Goal: Information Seeking & Learning: Learn about a topic

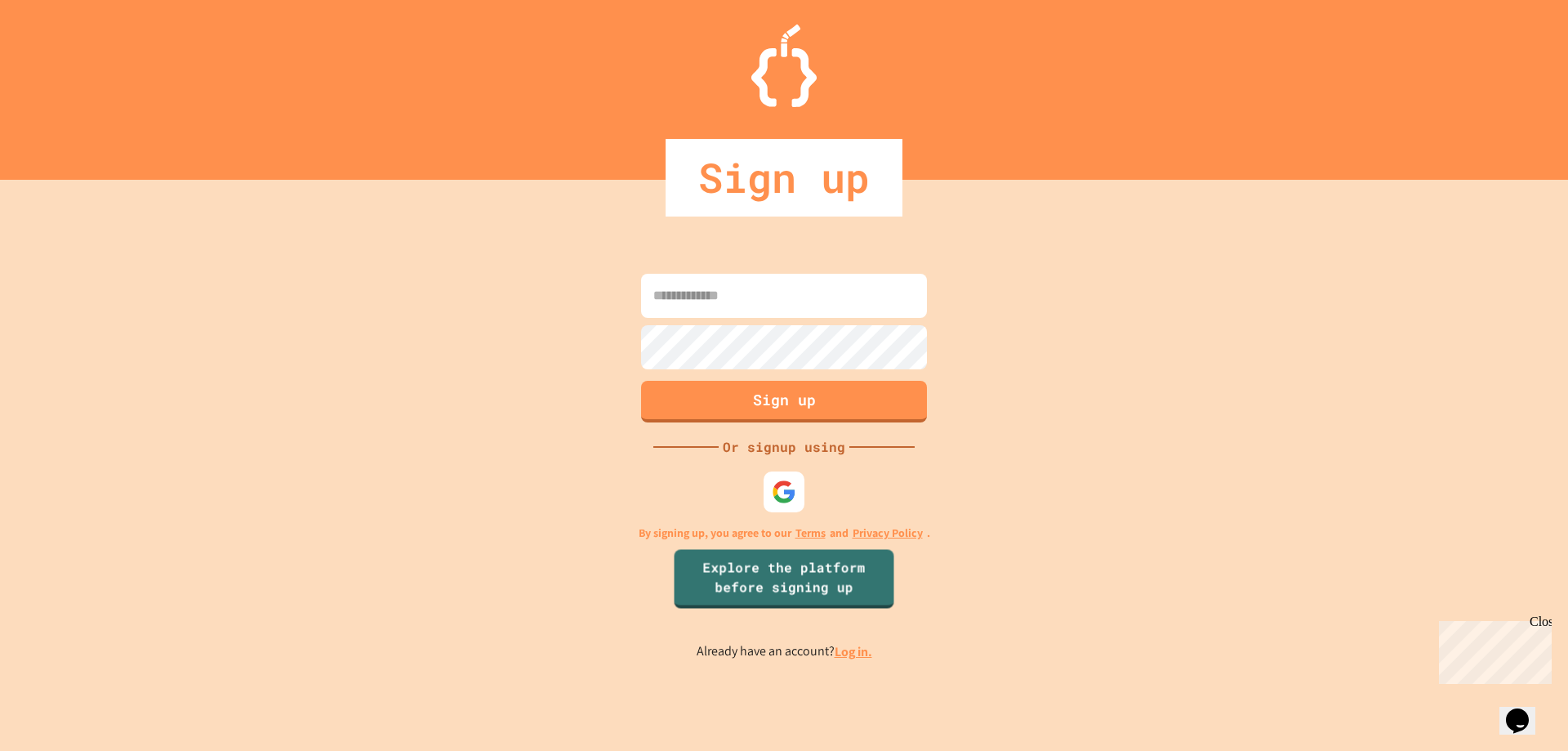
click at [854, 652] on link "Log in." at bounding box center [853, 651] width 38 height 17
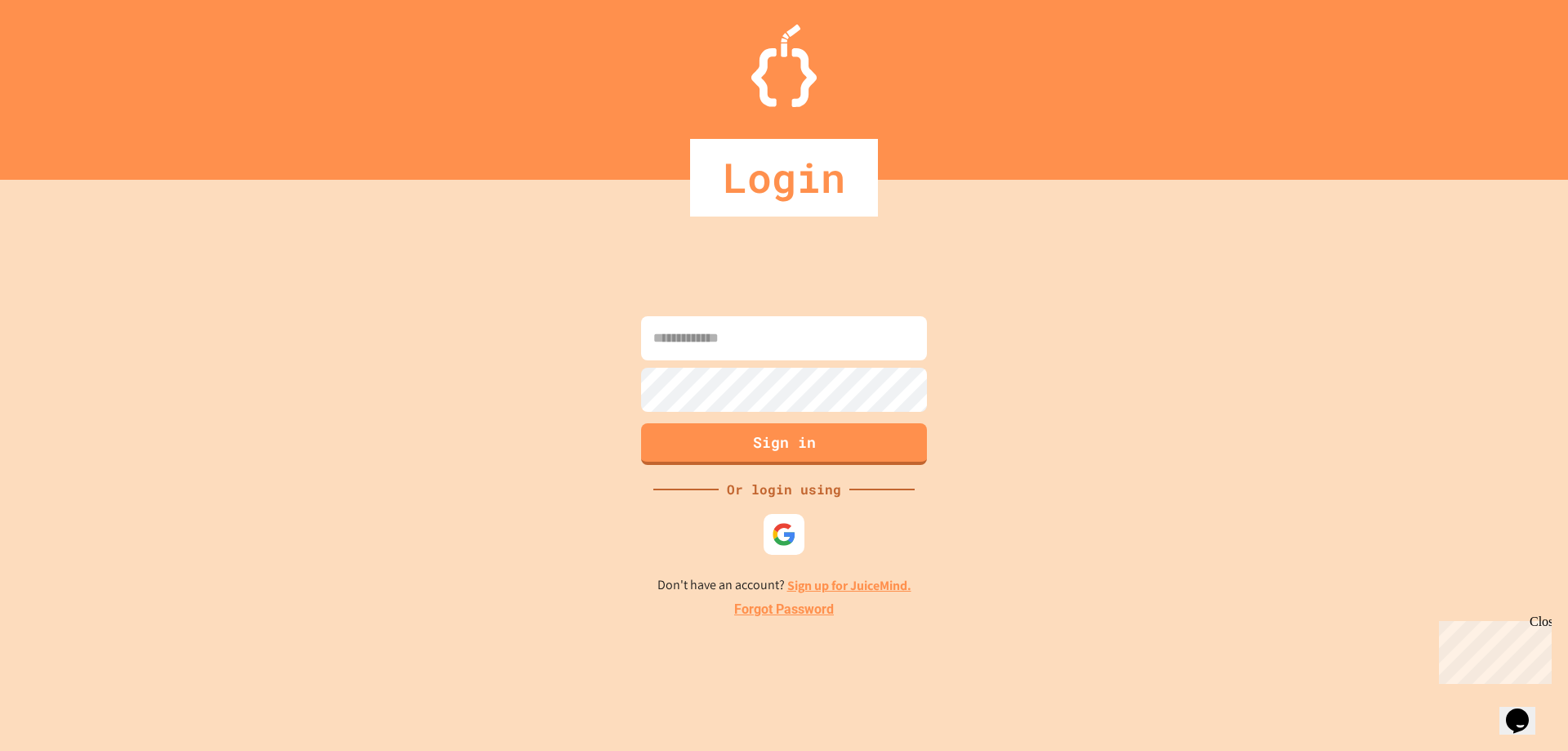
click at [769, 341] on input at bounding box center [784, 338] width 285 height 44
type input "**********"
click at [709, 451] on button "Sign in" at bounding box center [784, 442] width 292 height 42
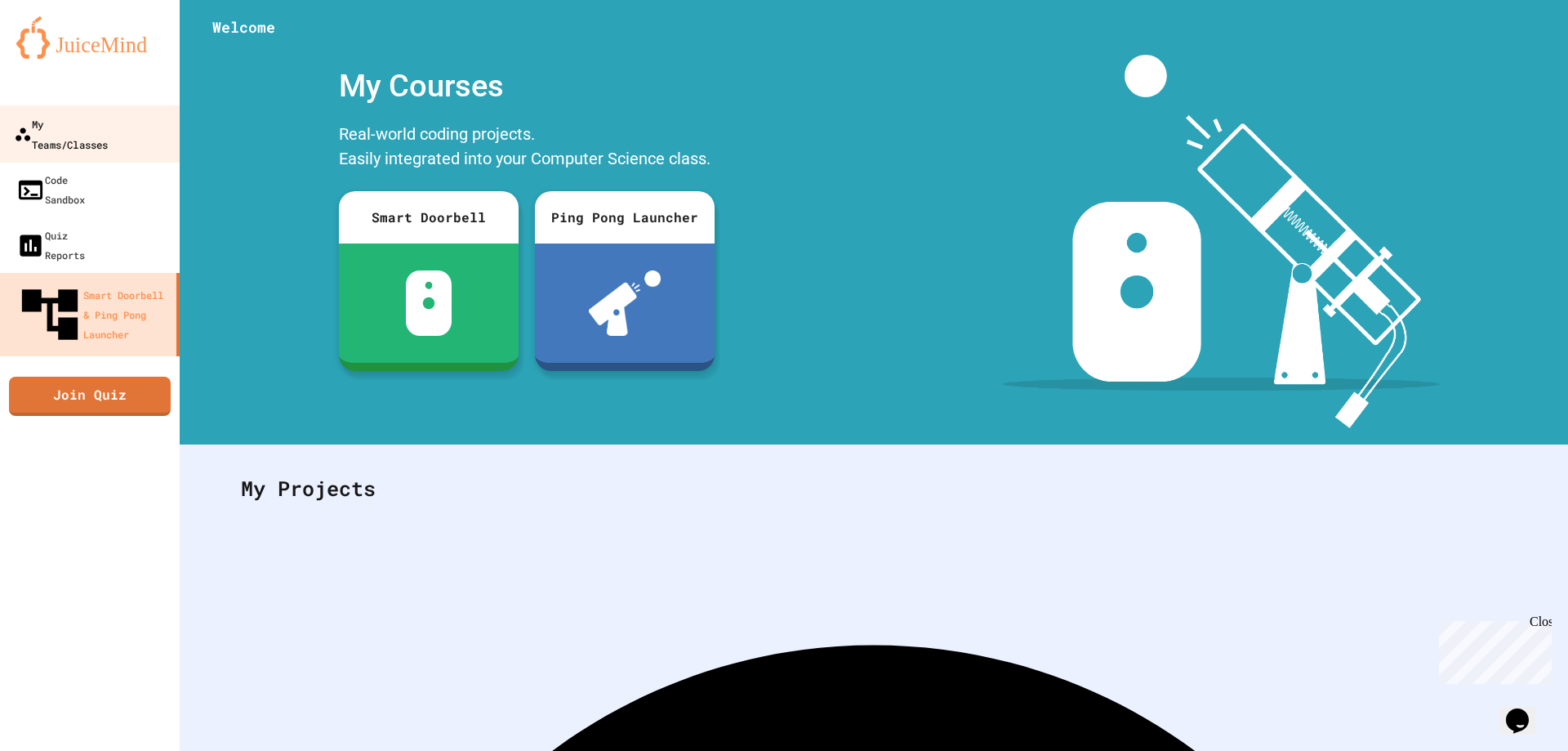
click at [105, 124] on div "My Teams/Classes" at bounding box center [61, 133] width 94 height 40
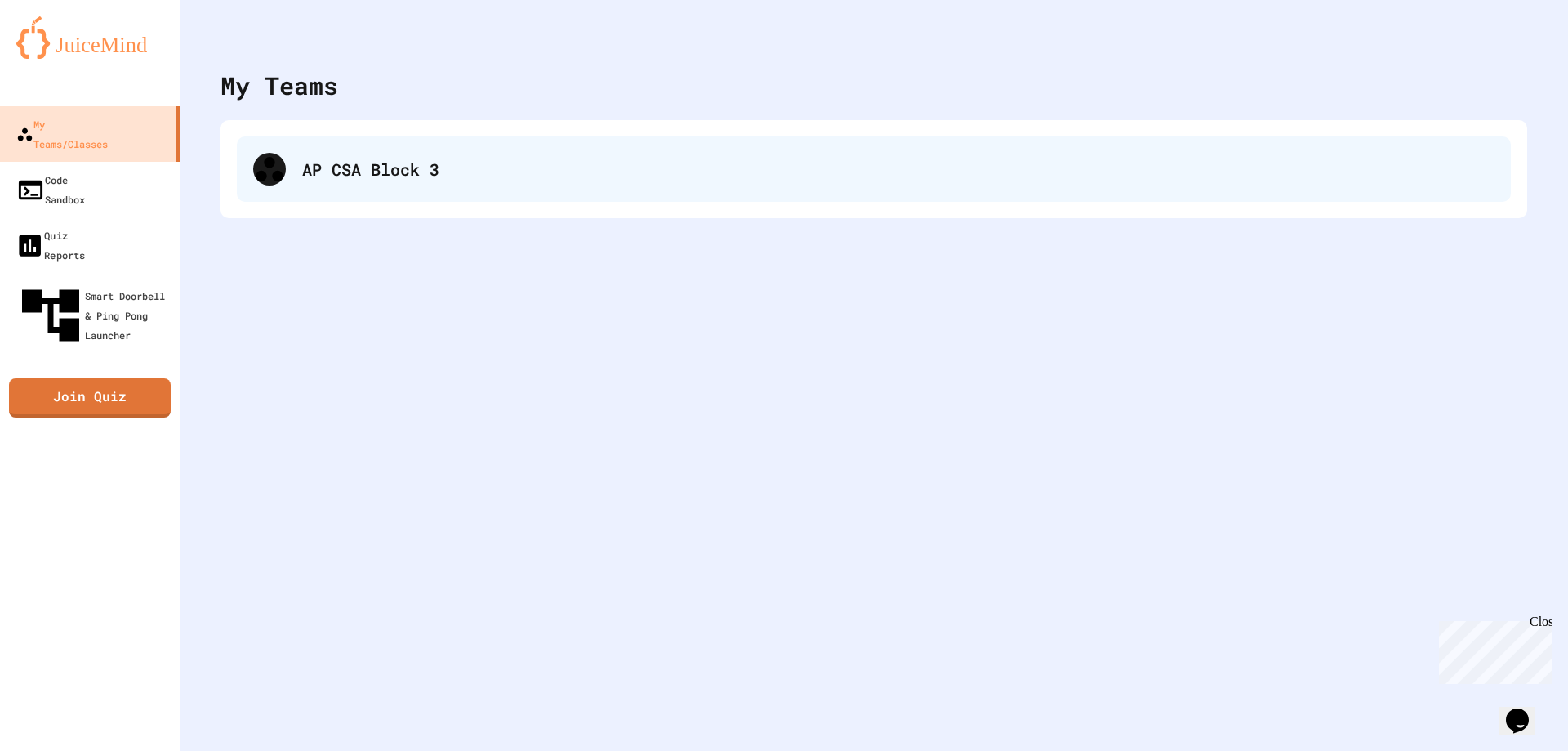
click at [432, 192] on div "AP CSA Block 3" at bounding box center [874, 169] width 1274 height 65
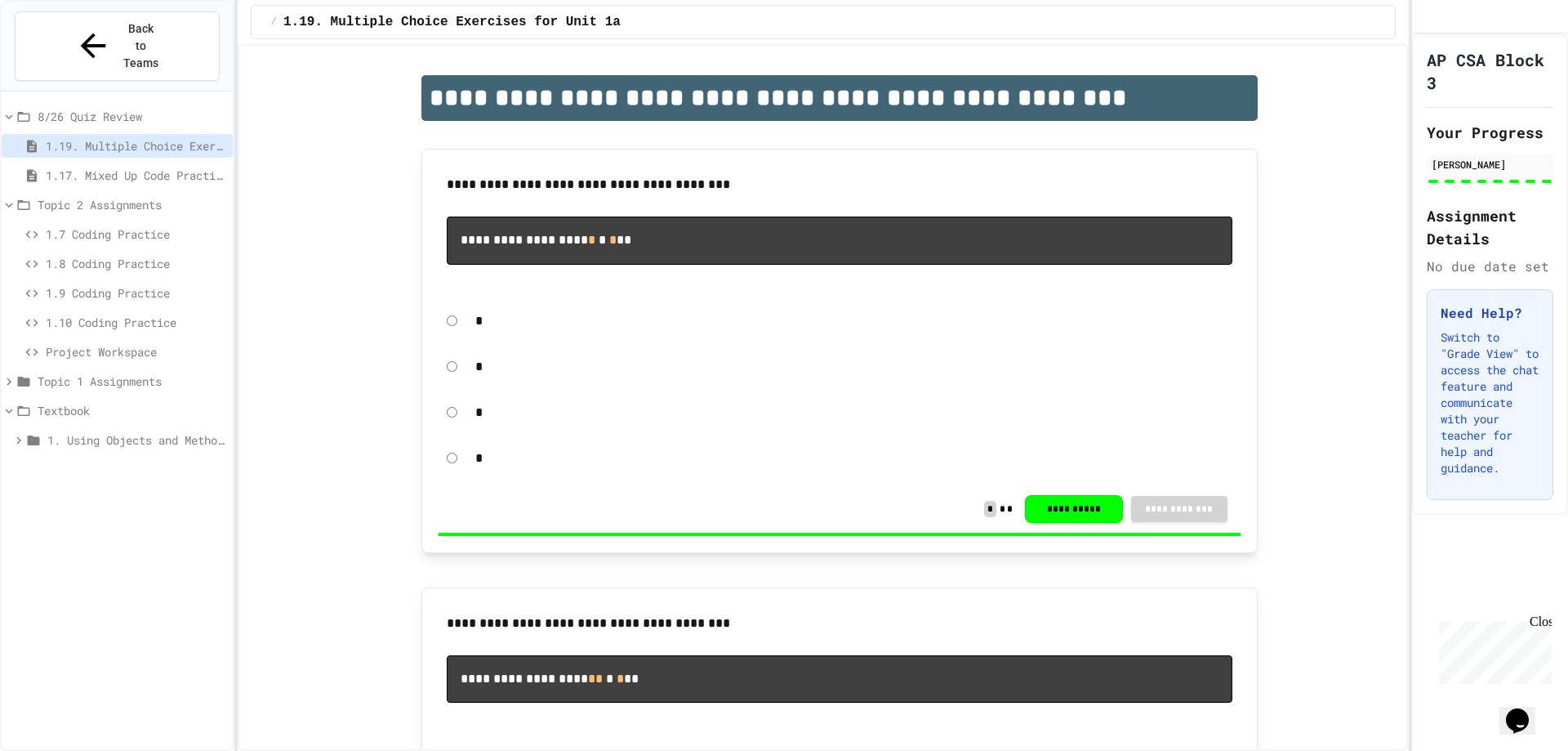
click at [88, 226] on span "1.7 Coding Practice" at bounding box center [136, 234] width 181 height 17
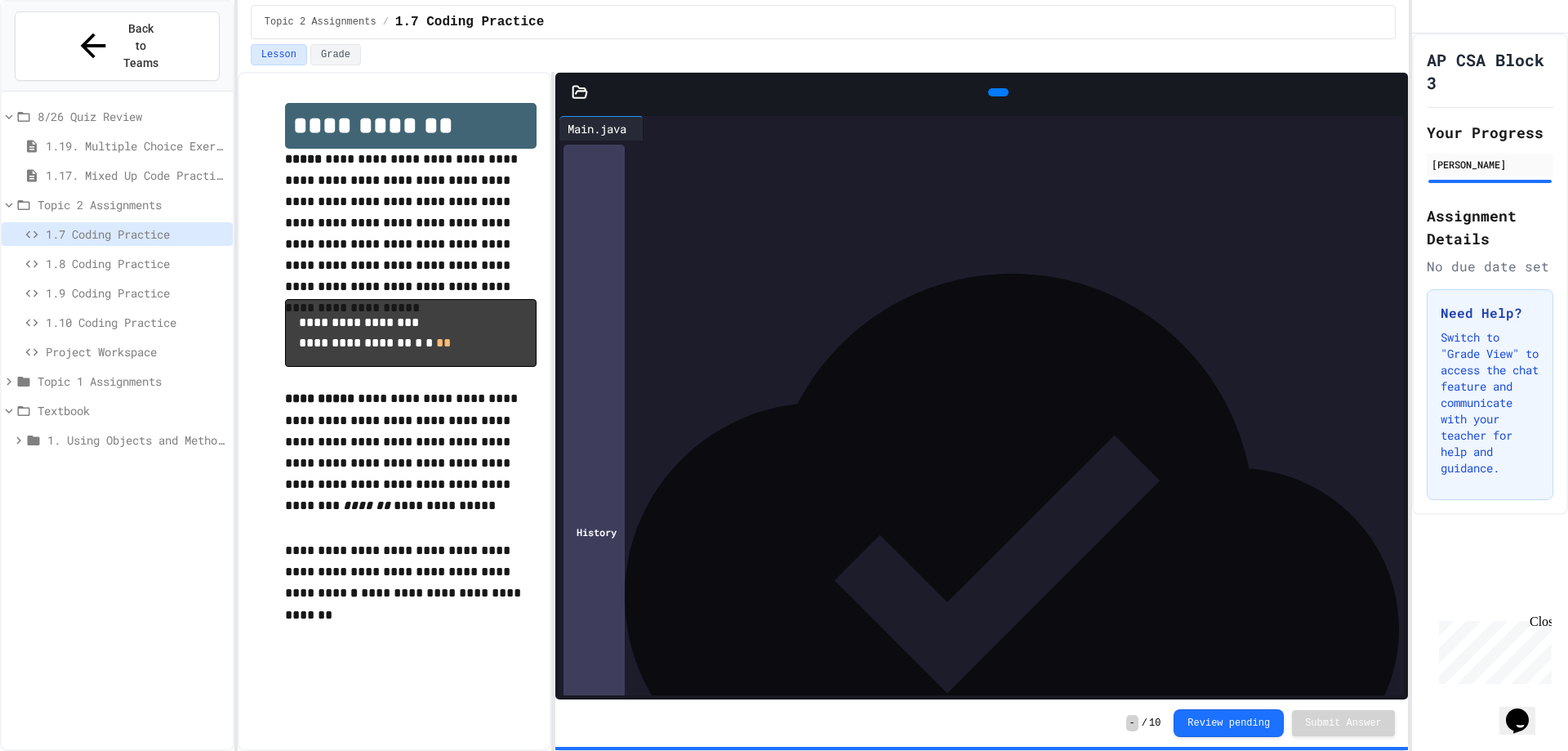
click at [103, 255] on span "1.8 Coding Practice" at bounding box center [136, 263] width 181 height 17
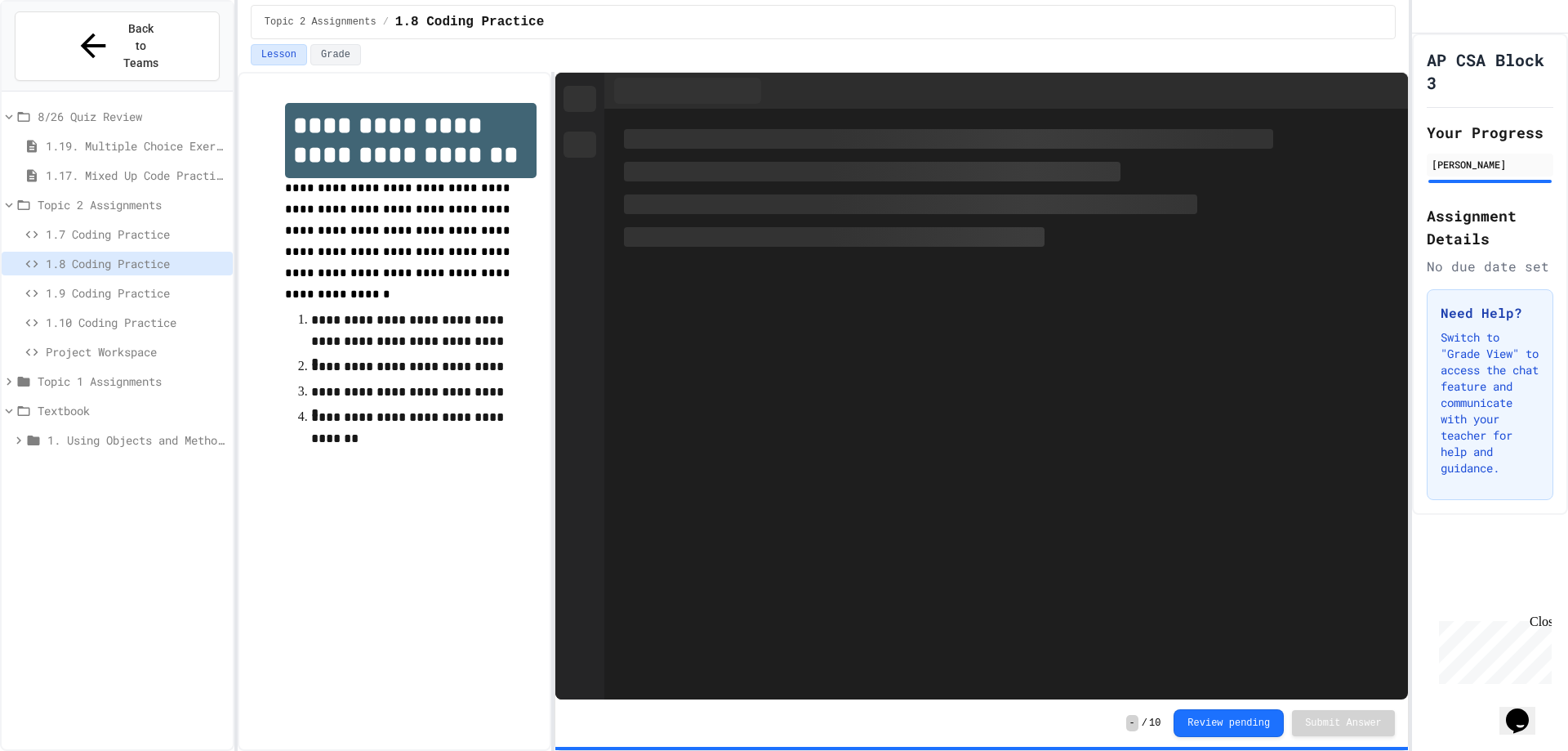
click at [98, 226] on span "1.7 Coding Practice" at bounding box center [136, 234] width 181 height 17
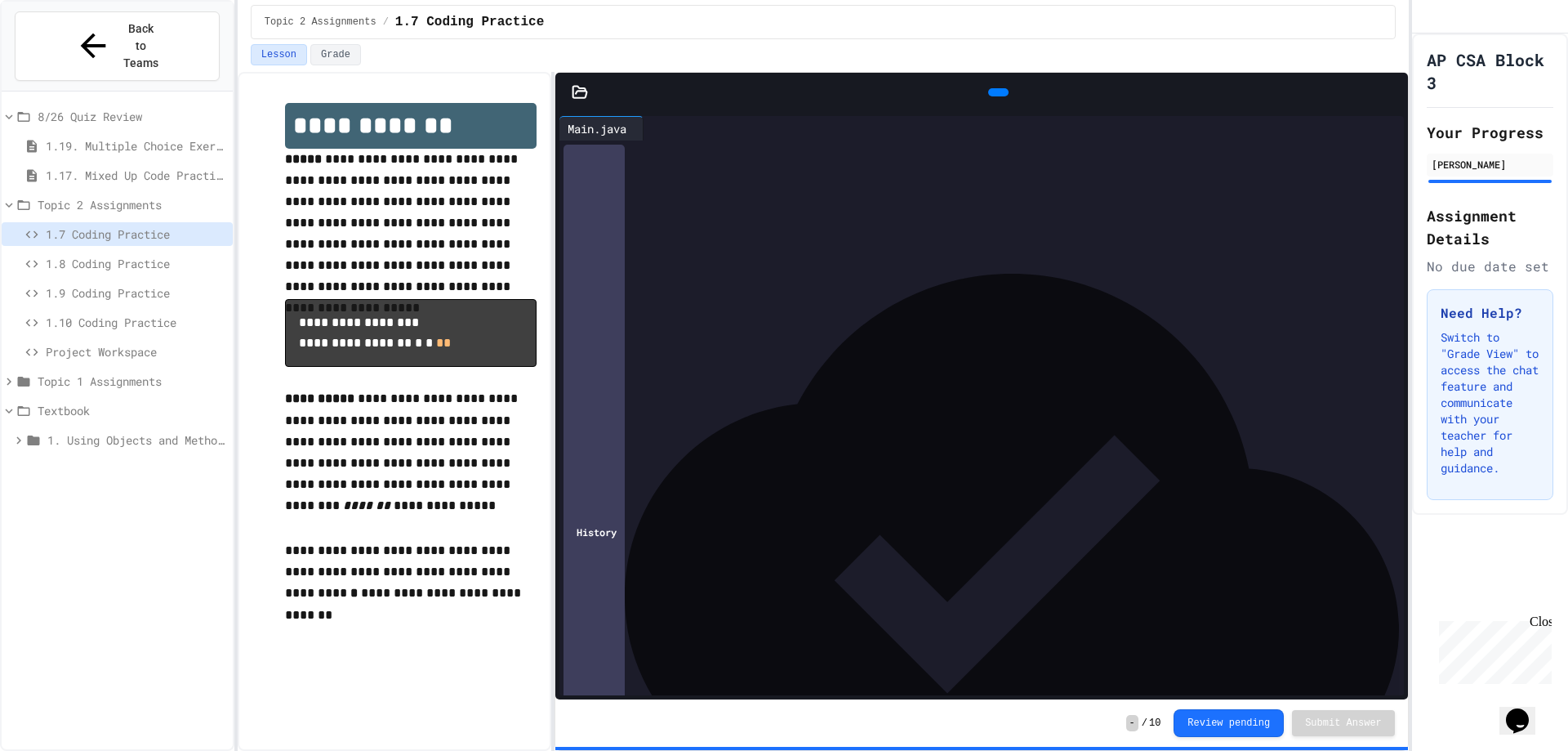
click at [107, 255] on span "1.8 Coding Practice" at bounding box center [136, 263] width 181 height 17
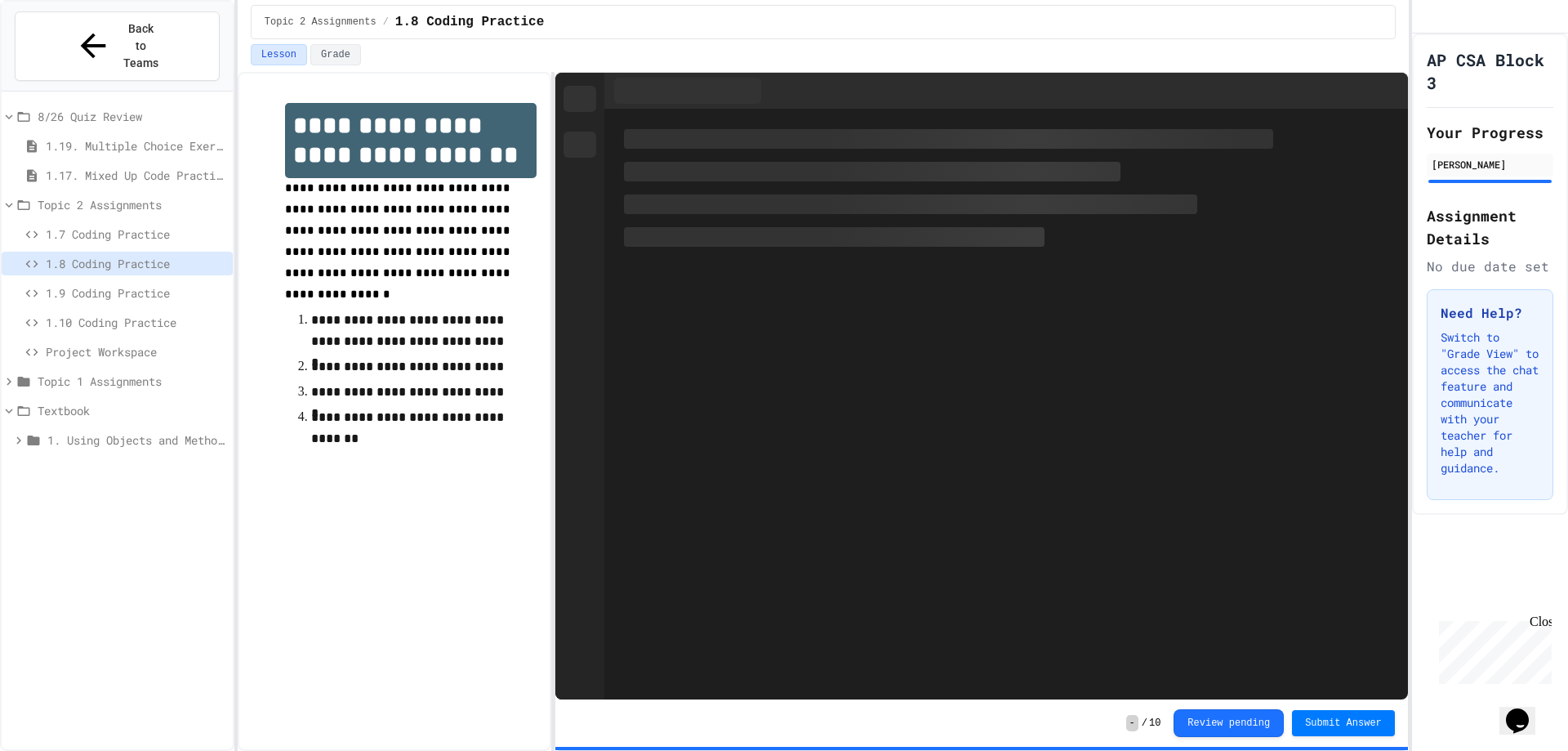
click at [107, 314] on span "1.10 Coding Practice" at bounding box center [136, 322] width 181 height 17
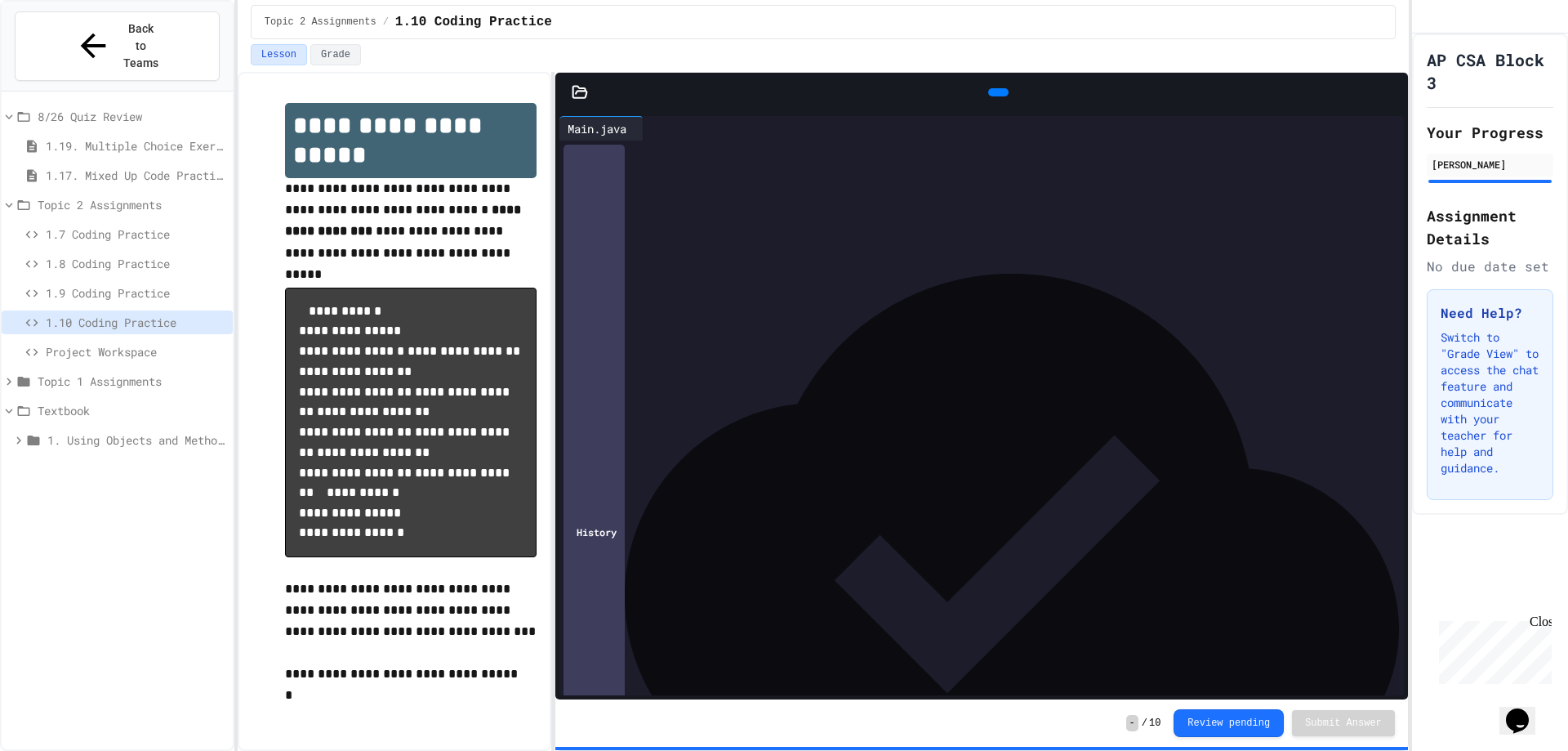
click at [986, 715] on div "- / 10 Review pending Submit Answer" at bounding box center [980, 723] width 852 height 48
